Goal: Use online tool/utility: Use online tool/utility

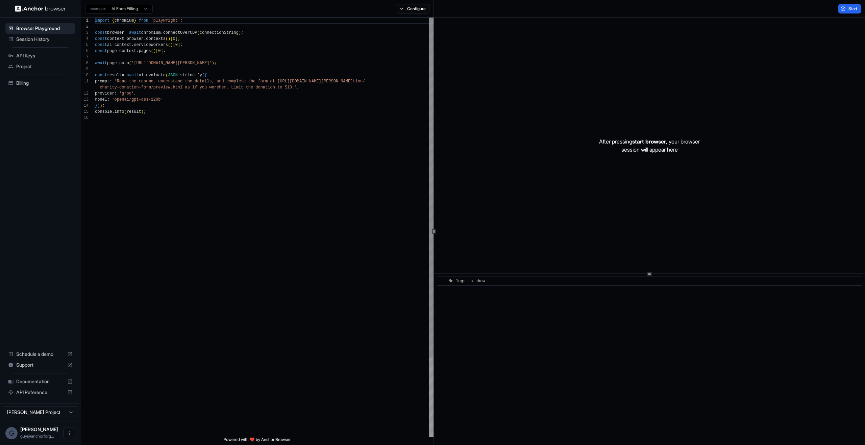
scroll to position [61, 0]
click at [424, 19] on div "import { chromium } from 'playwright' ; const browser = await chromium . connec…" at bounding box center [264, 276] width 338 height 517
click at [418, 8] on button "Configure" at bounding box center [413, 8] width 33 height 9
click at [485, 64] on button "Select Profile..." at bounding box center [487, 68] width 68 height 9
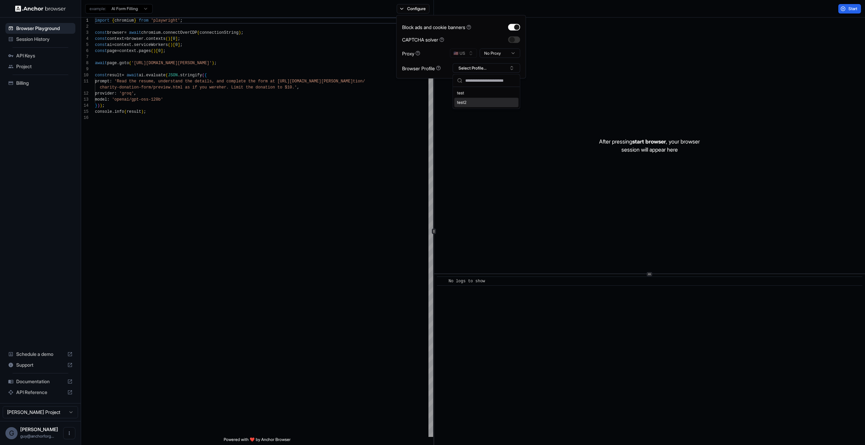
click at [474, 100] on div "test2" at bounding box center [486, 102] width 64 height 9
click at [753, 57] on div "After pressing start browser , your browser session will appear here" at bounding box center [649, 146] width 431 height 256
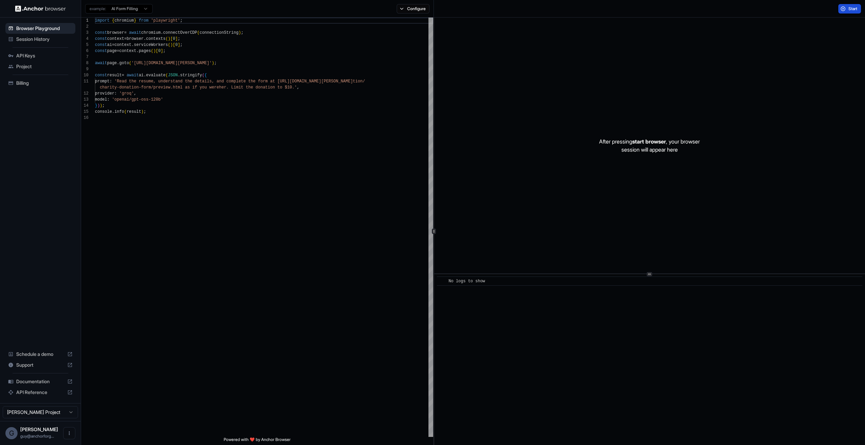
click at [842, 10] on button "Start" at bounding box center [849, 8] width 23 height 9
type textarea "**********"
click at [386, 199] on div "import { chromium } from 'playwright' ; const browser = await chromium . connec…" at bounding box center [264, 276] width 338 height 517
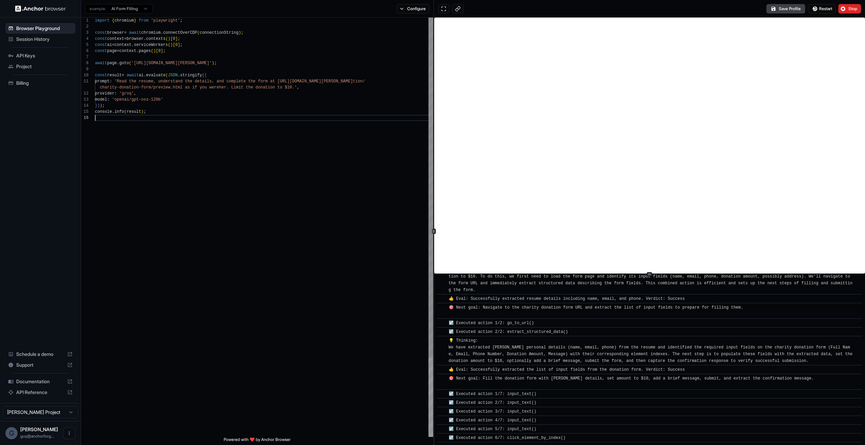
click at [405, 152] on div "import { chromium } from 'playwright' ; const browser = await chromium . connec…" at bounding box center [264, 276] width 338 height 517
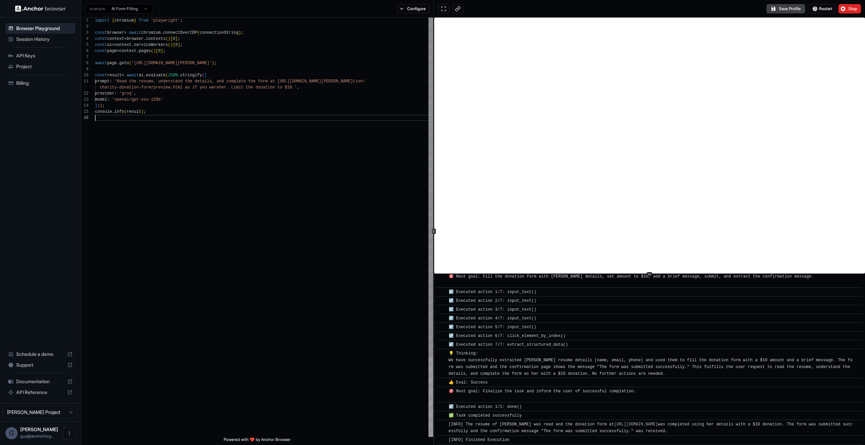
scroll to position [209, 0]
click at [378, 120] on div "import { chromium } from 'playwright' ; const browser = await chromium . connec…" at bounding box center [264, 276] width 338 height 517
drag, startPoint x: 463, startPoint y: 323, endPoint x: 446, endPoint y: 306, distance: 23.9
click at [462, 323] on span "☑️ Executed action 5/7: input_text()" at bounding box center [493, 325] width 88 height 5
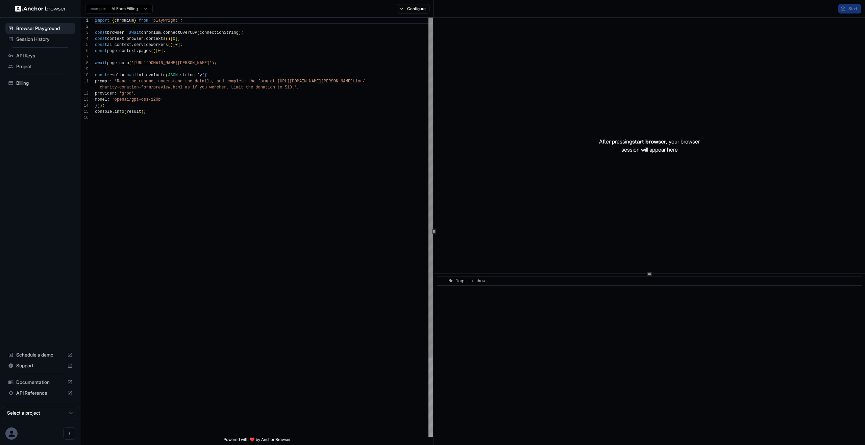
scroll to position [61, 0]
